Goal: Transaction & Acquisition: Subscribe to service/newsletter

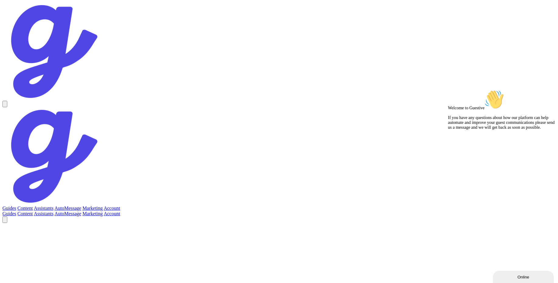
click at [16, 206] on link "Guides" at bounding box center [9, 208] width 14 height 5
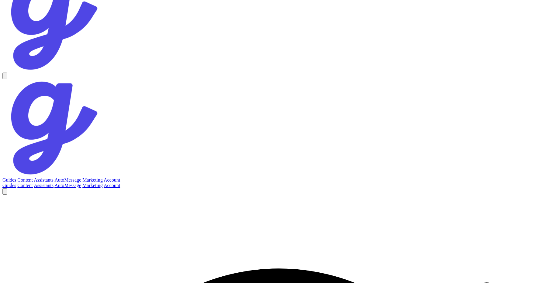
scroll to position [8, 0]
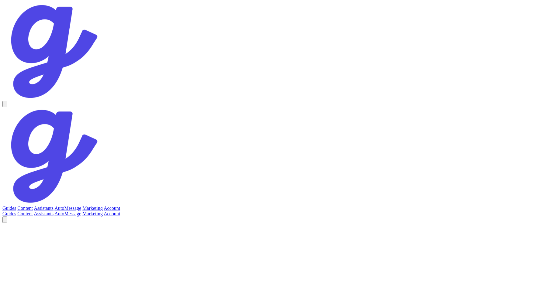
scroll to position [130, 0]
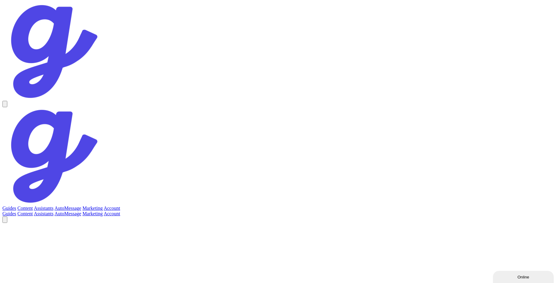
click at [81, 206] on link "AutoMessage" at bounding box center [67, 208] width 27 height 5
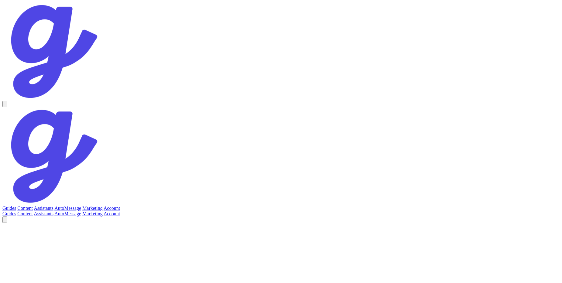
click at [53, 206] on link "Assistants" at bounding box center [44, 208] width 20 height 5
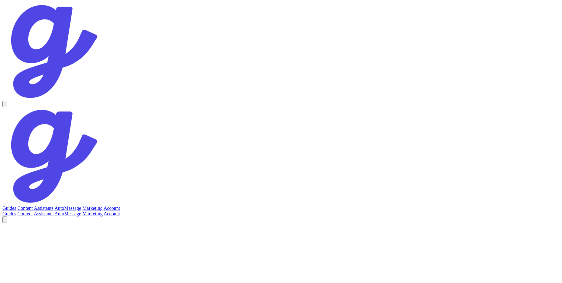
select select "4"
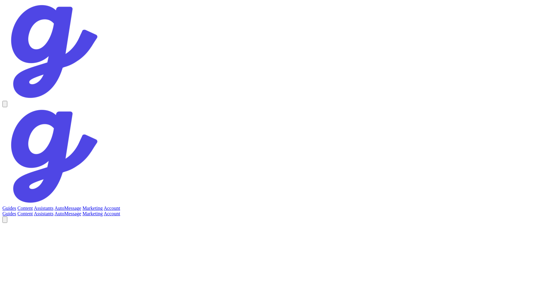
scroll to position [130, 0]
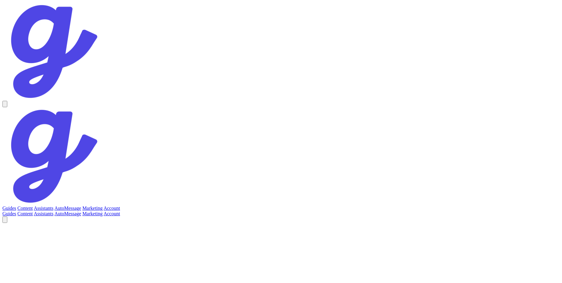
click at [120, 206] on link "Account" at bounding box center [112, 208] width 16 height 5
